Goal: Navigation & Orientation: Find specific page/section

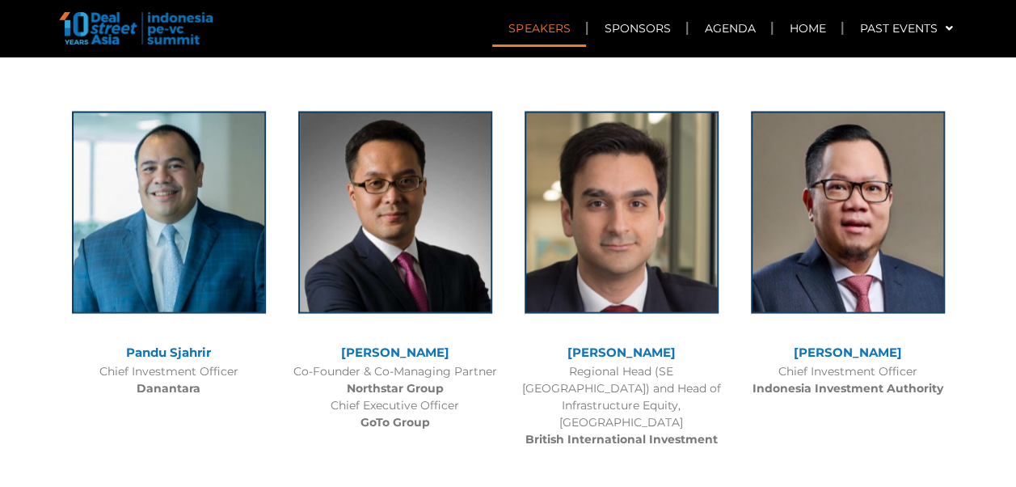
scroll to position [1536, 0]
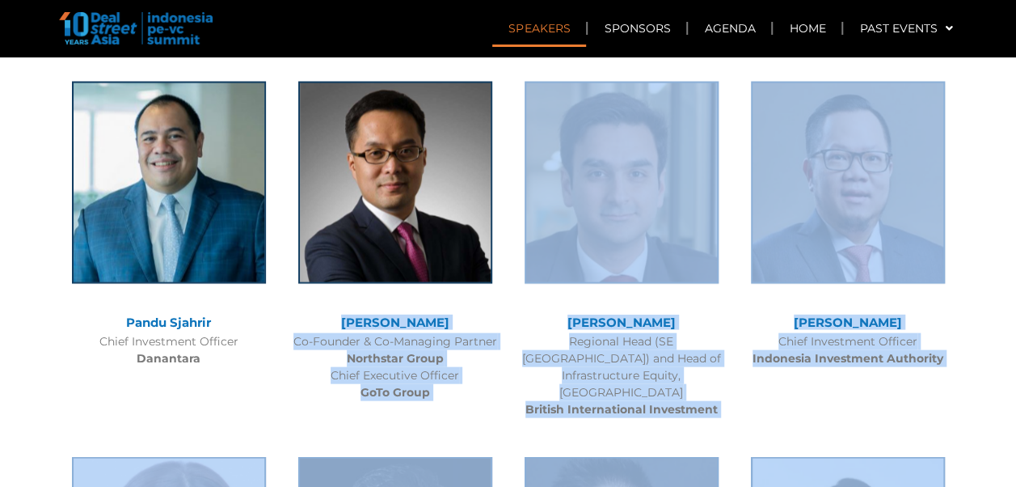
drag, startPoint x: 501, startPoint y: 205, endPoint x: 977, endPoint y: 441, distance: 530.8
drag, startPoint x: 977, startPoint y: 441, endPoint x: 978, endPoint y: 217, distance: 224.0
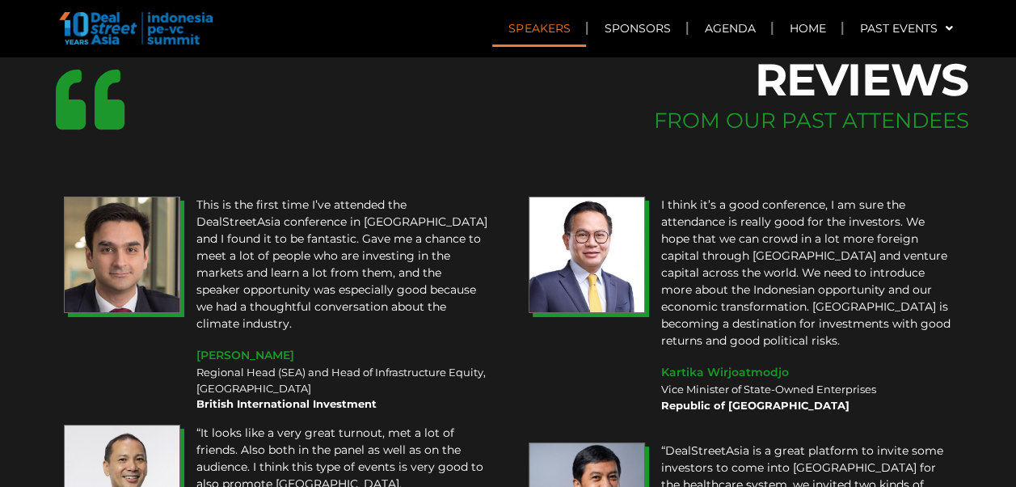
scroll to position [1611, 0]
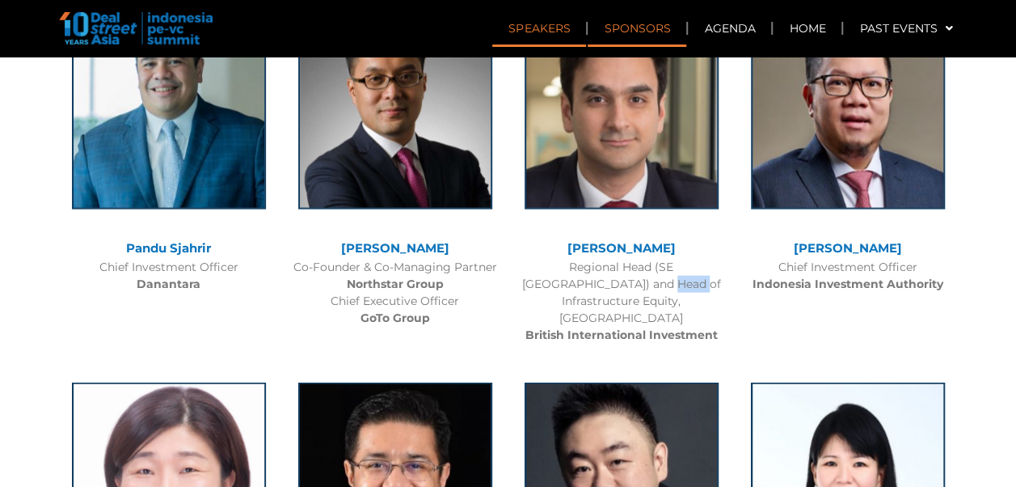
click at [640, 36] on link "Sponsors" at bounding box center [637, 28] width 99 height 37
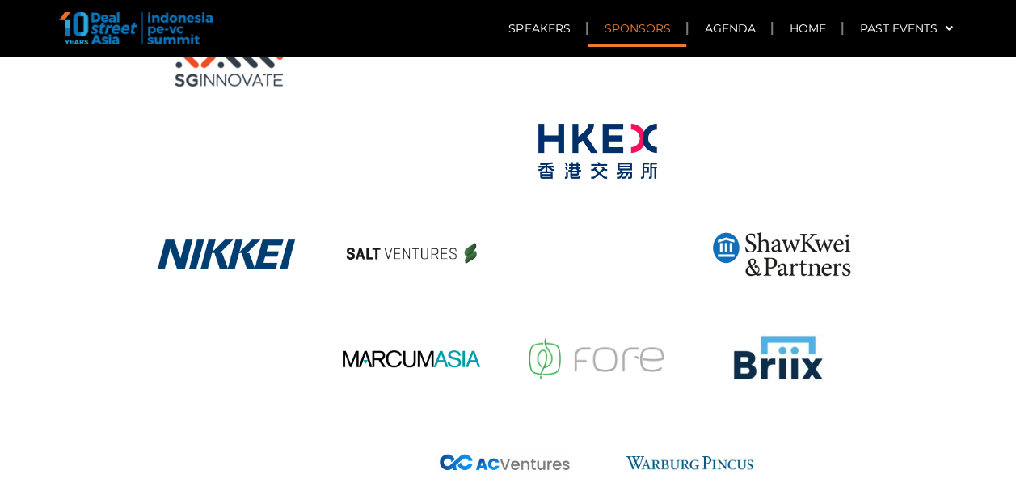
scroll to position [9437, 0]
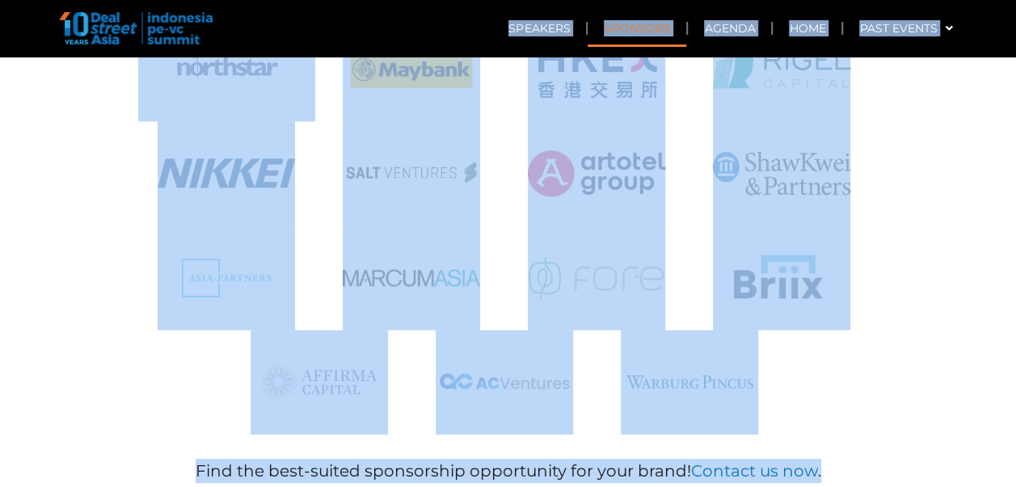
drag, startPoint x: 910, startPoint y: 398, endPoint x: 222, endPoint y: 22, distance: 784.8
click at [905, 265] on div "PAST SPONSORS OUR ESTEEMED SPONSORS & PARTNERS" at bounding box center [509, 88] width 922 height 830
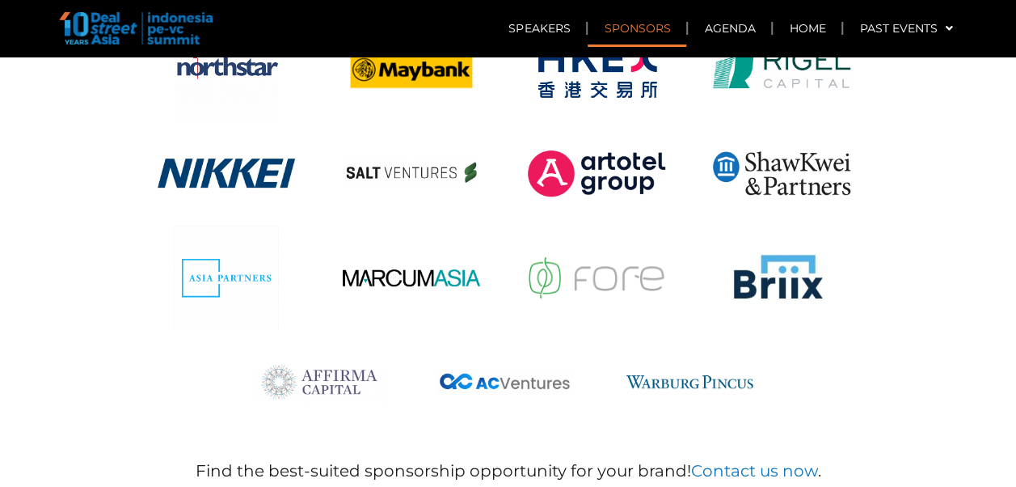
click at [943, 286] on div "PAST SPONSORS OUR ESTEEMED SPONSORS & PARTNERS" at bounding box center [509, 88] width 922 height 830
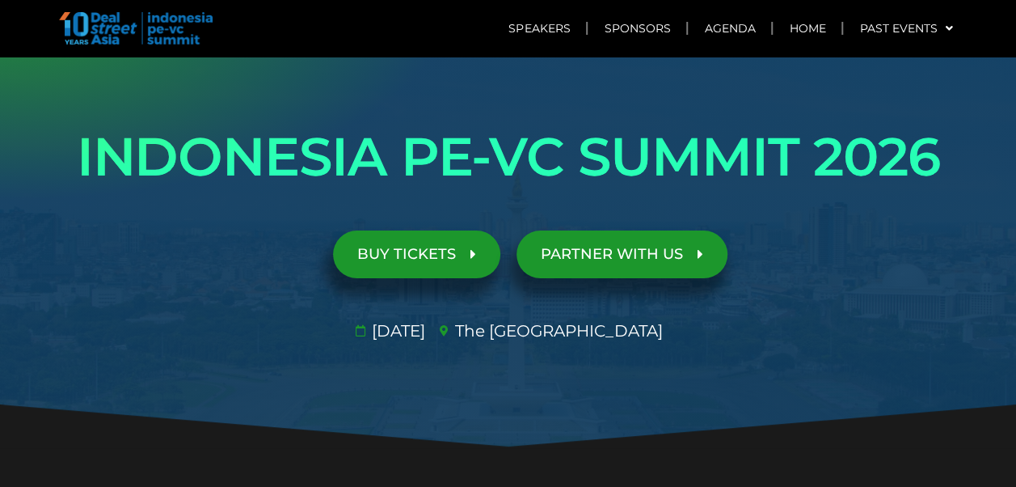
scroll to position [0, 0]
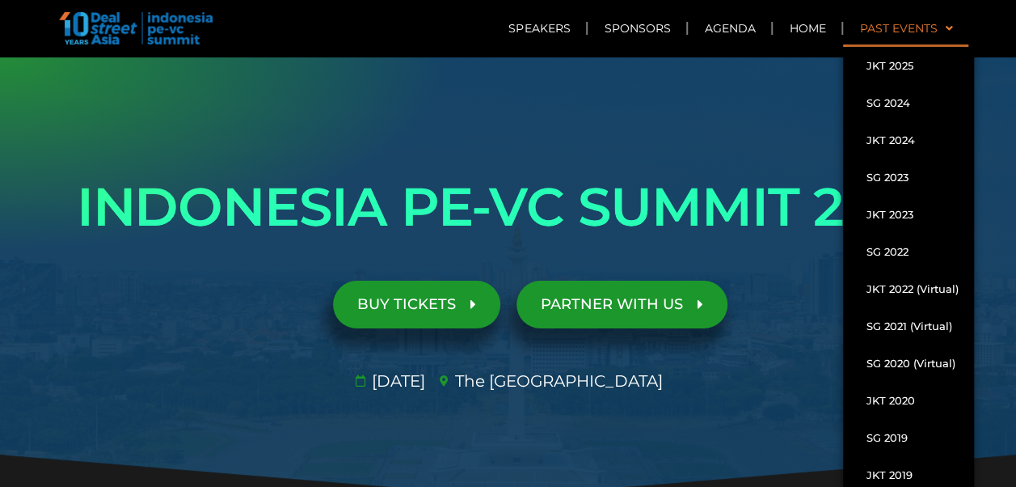
click at [916, 25] on link "Past Events" at bounding box center [905, 28] width 125 height 37
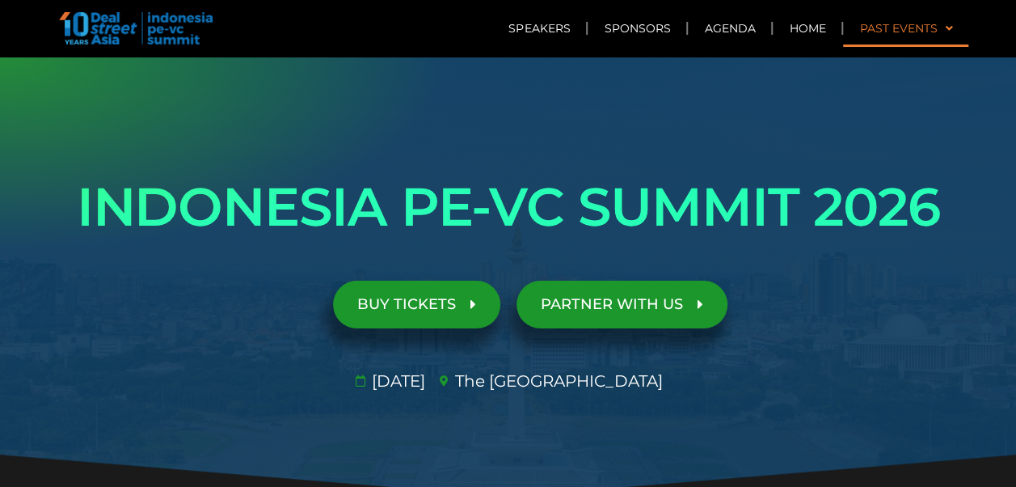
click at [916, 25] on link "Past Events" at bounding box center [905, 28] width 125 height 37
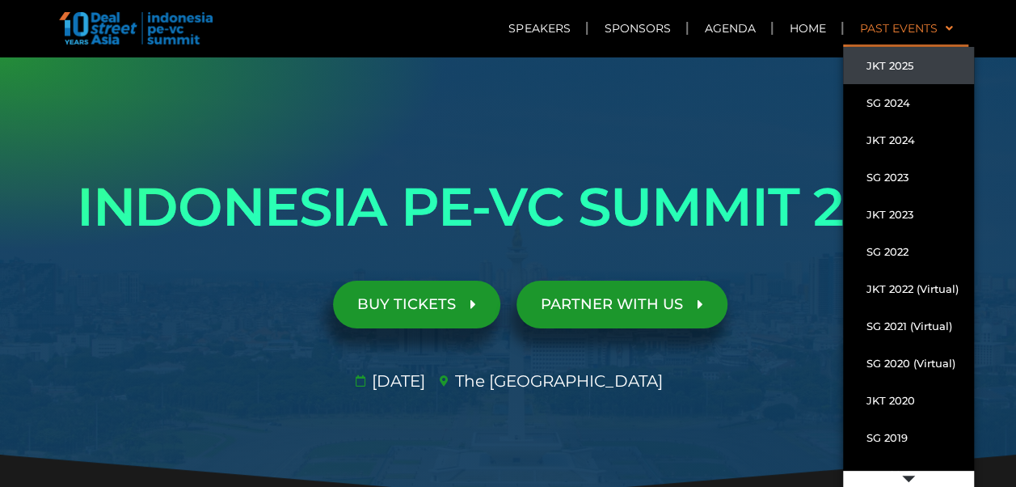
click at [904, 69] on link "JKT 2025" at bounding box center [908, 65] width 131 height 37
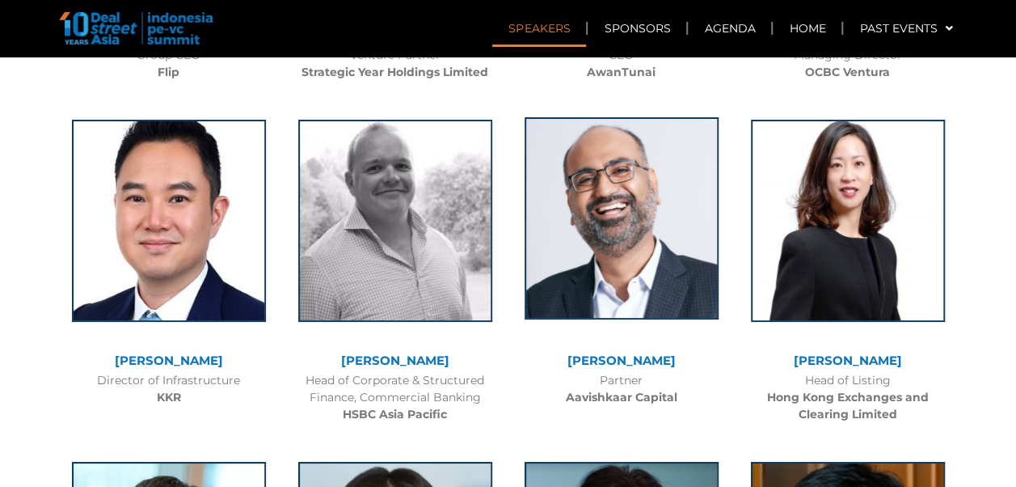
scroll to position [5752, 0]
